Goal: Obtain resource: Download file/media

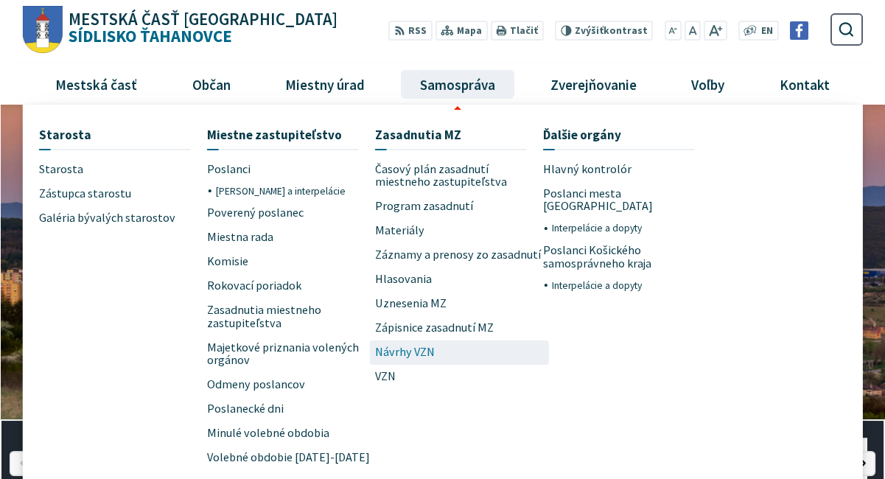
click at [404, 352] on span "Návrhy VZN" at bounding box center [405, 352] width 60 height 24
click at [393, 354] on span "Návrhy VZN" at bounding box center [405, 352] width 60 height 24
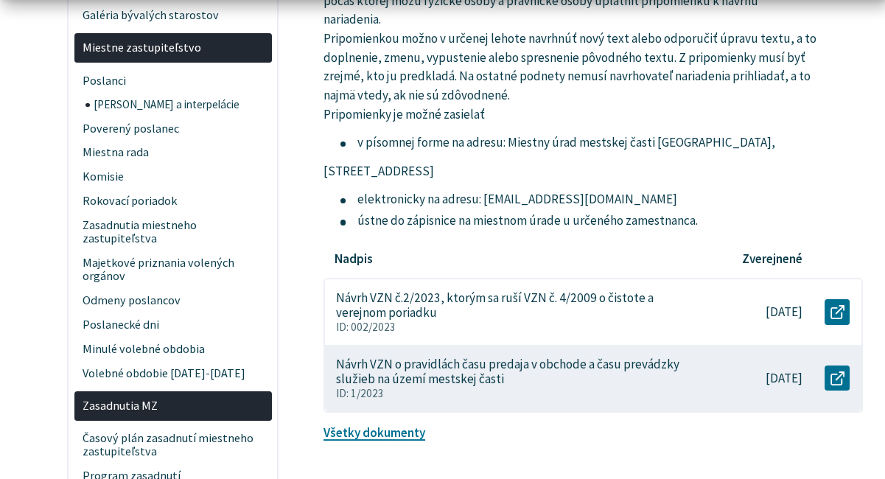
scroll to position [516, 0]
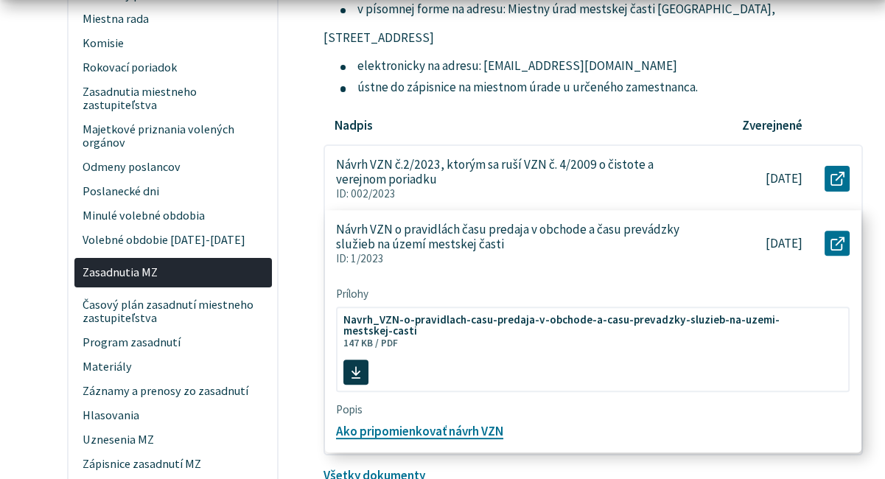
click at [452, 242] on p "Návrh VZN o pravidlách času predaja v obchode a času prevádzky služieb na území…" at bounding box center [516, 237] width 361 height 30
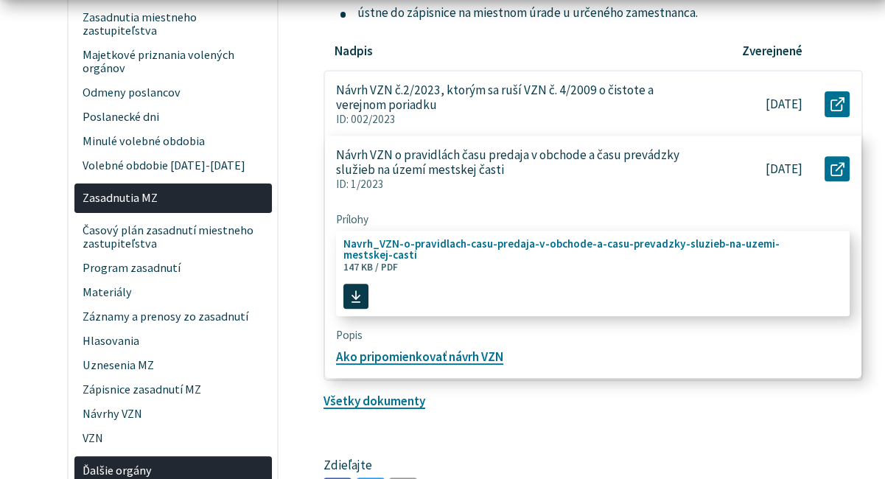
scroll to position [663, 0]
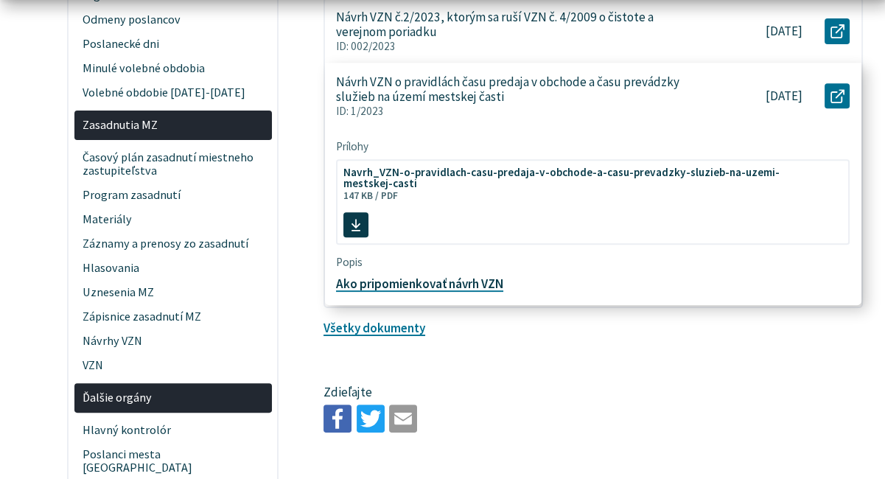
click at [480, 283] on link "Ako pripomienkovať návrh VZN" at bounding box center [419, 284] width 167 height 16
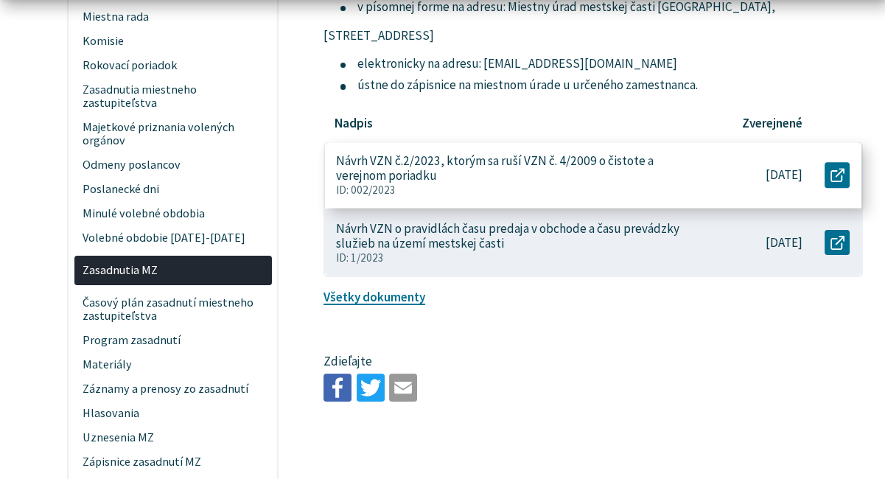
scroll to position [589, 0]
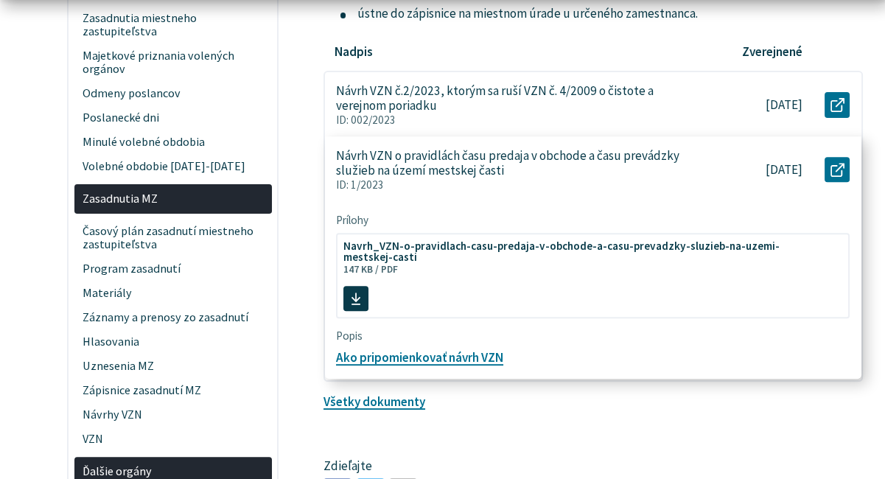
click at [421, 169] on p "Návrh VZN o pravidlách času predaja v obchode a času prevádzky služieb na území…" at bounding box center [516, 163] width 361 height 30
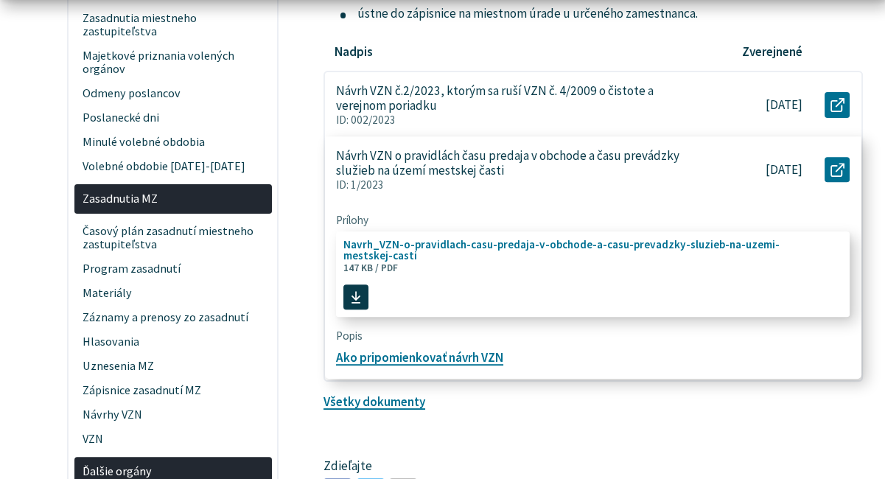
click at [447, 248] on span "Navrh_VZN-o-pravidlach-casu-predaja-v-obchode-a-casu-prevadzky-sluzieb-na-uzemi…" at bounding box center [584, 250] width 483 height 22
